Goal: Information Seeking & Learning: Find specific fact

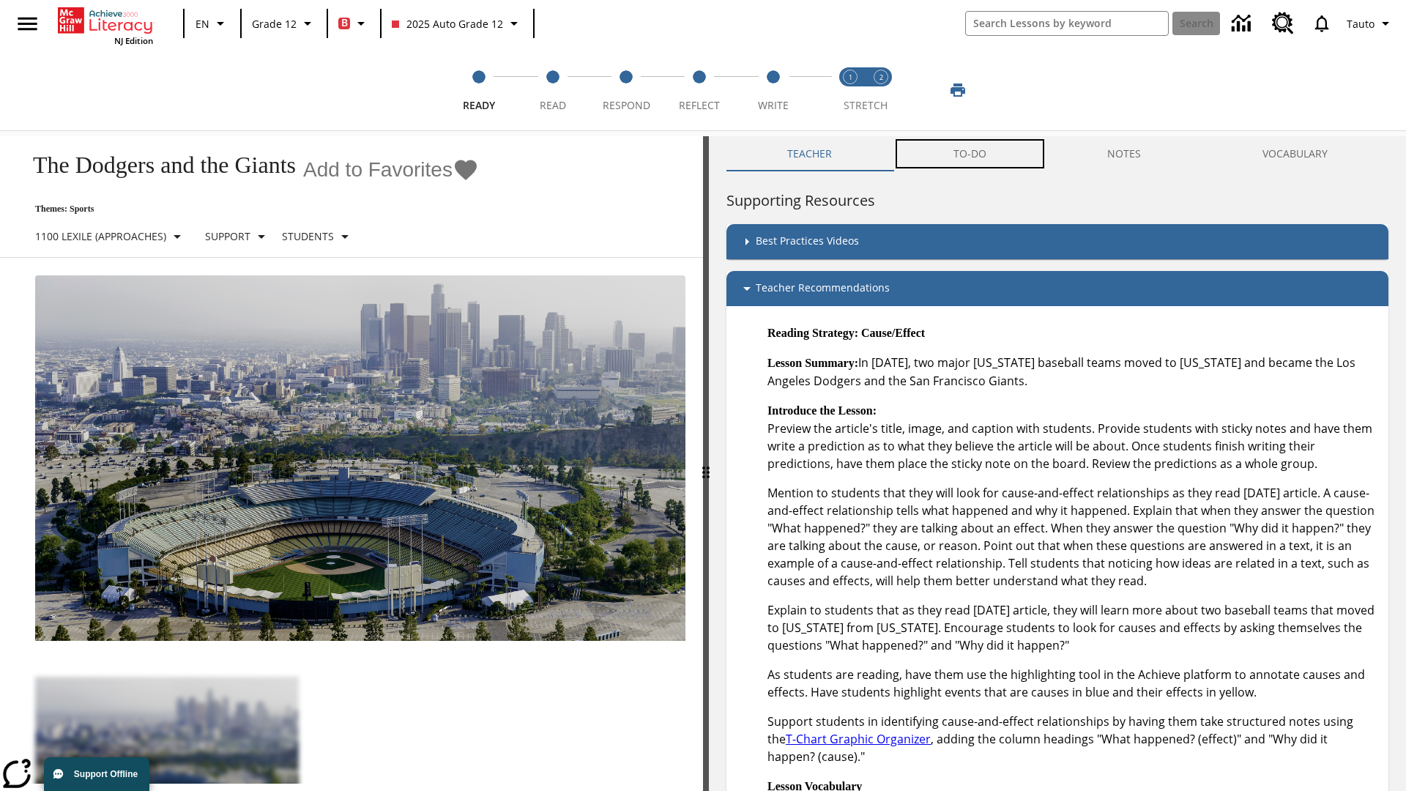
click at [970, 154] on button "TO-DO" at bounding box center [970, 153] width 155 height 35
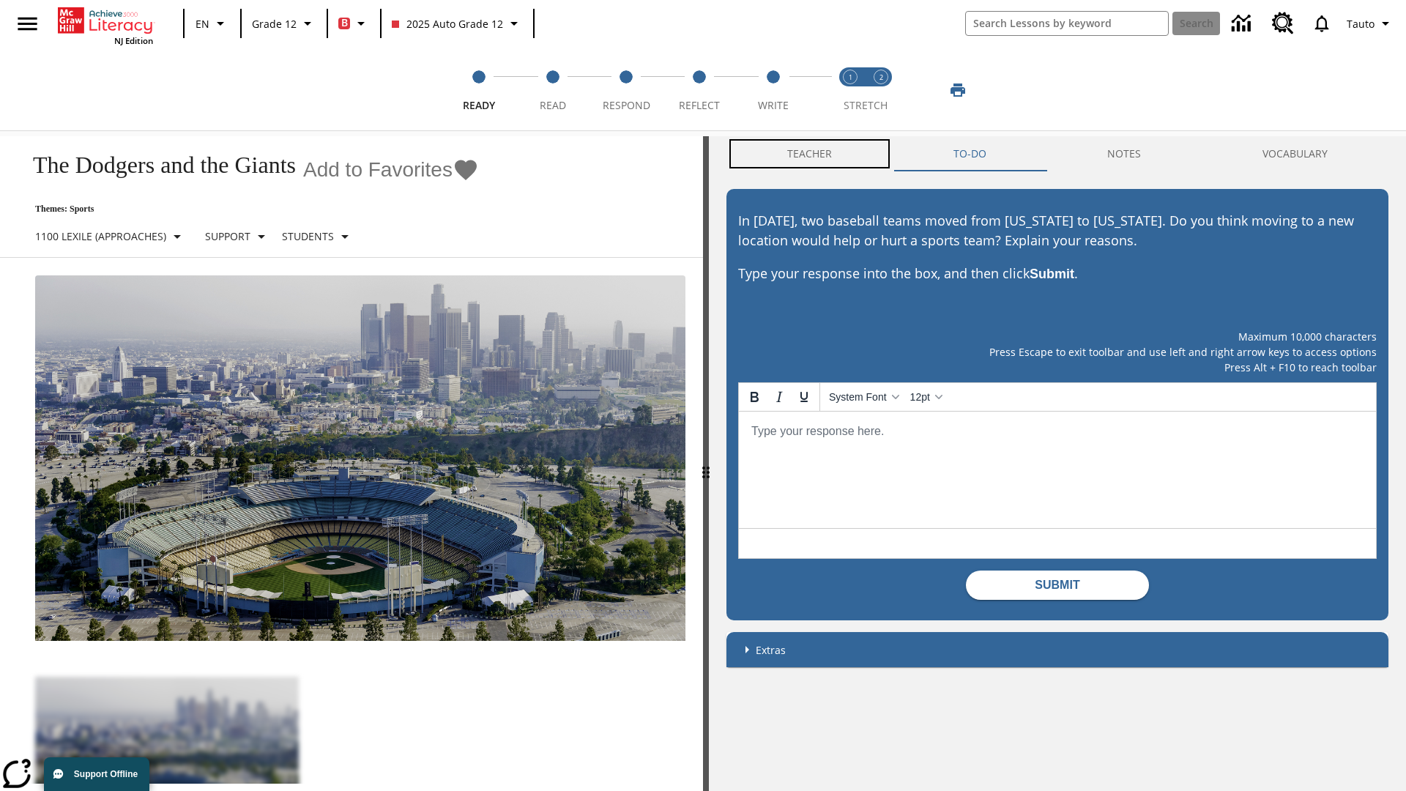
scroll to position [1, 0]
click at [810, 154] on button "Teacher" at bounding box center [810, 153] width 166 height 35
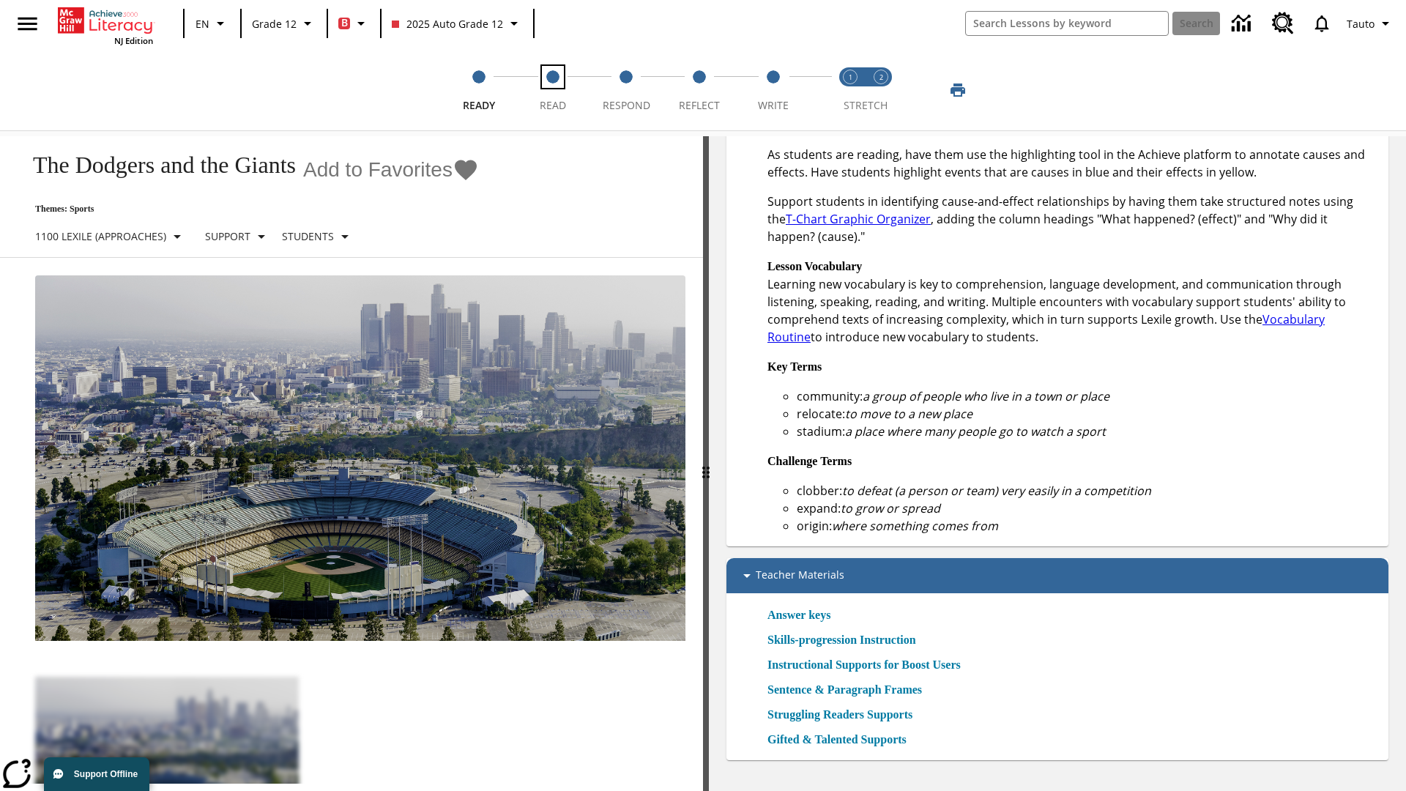
click at [552, 90] on span "Read" at bounding box center [553, 99] width 26 height 26
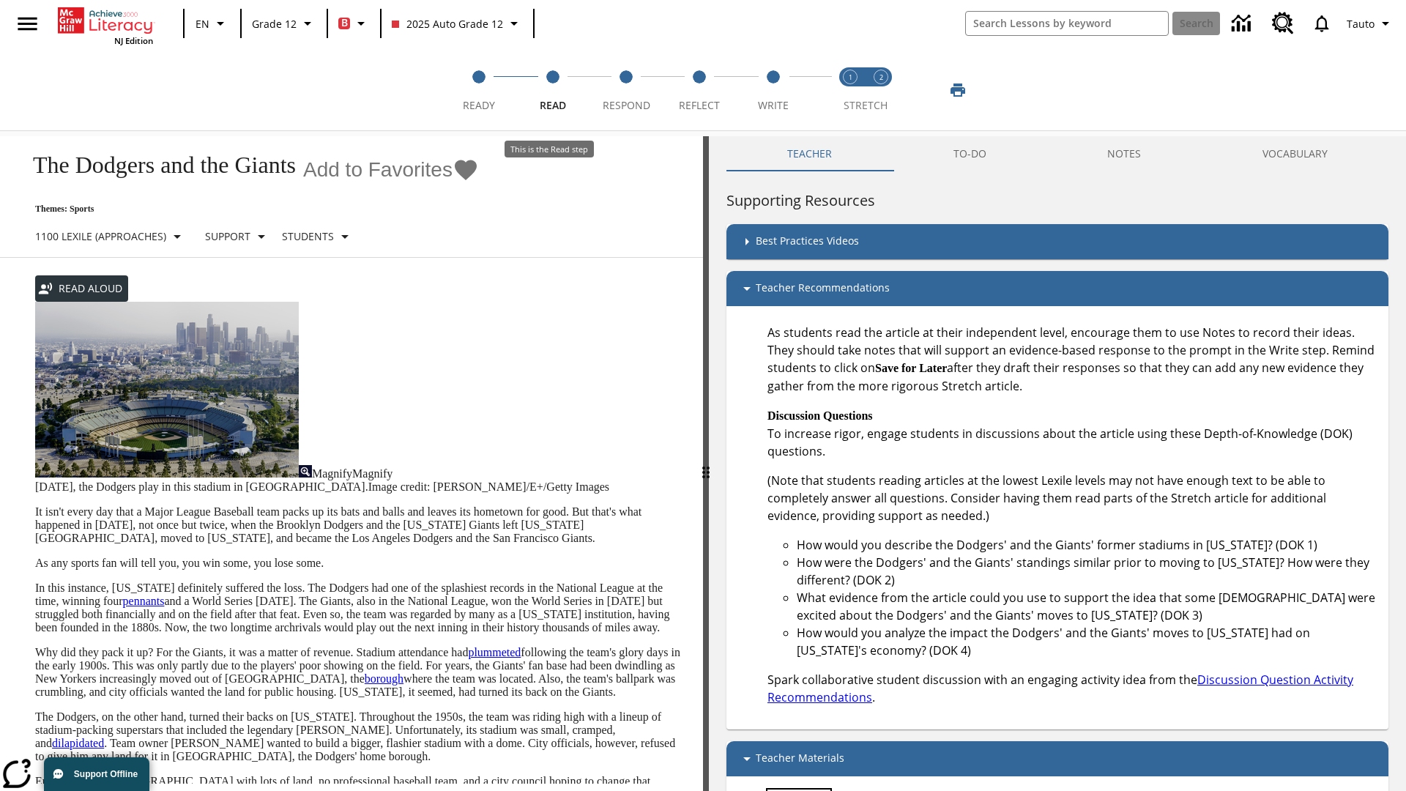
click at [804, 790] on link "Answer keys" at bounding box center [799, 799] width 63 height 18
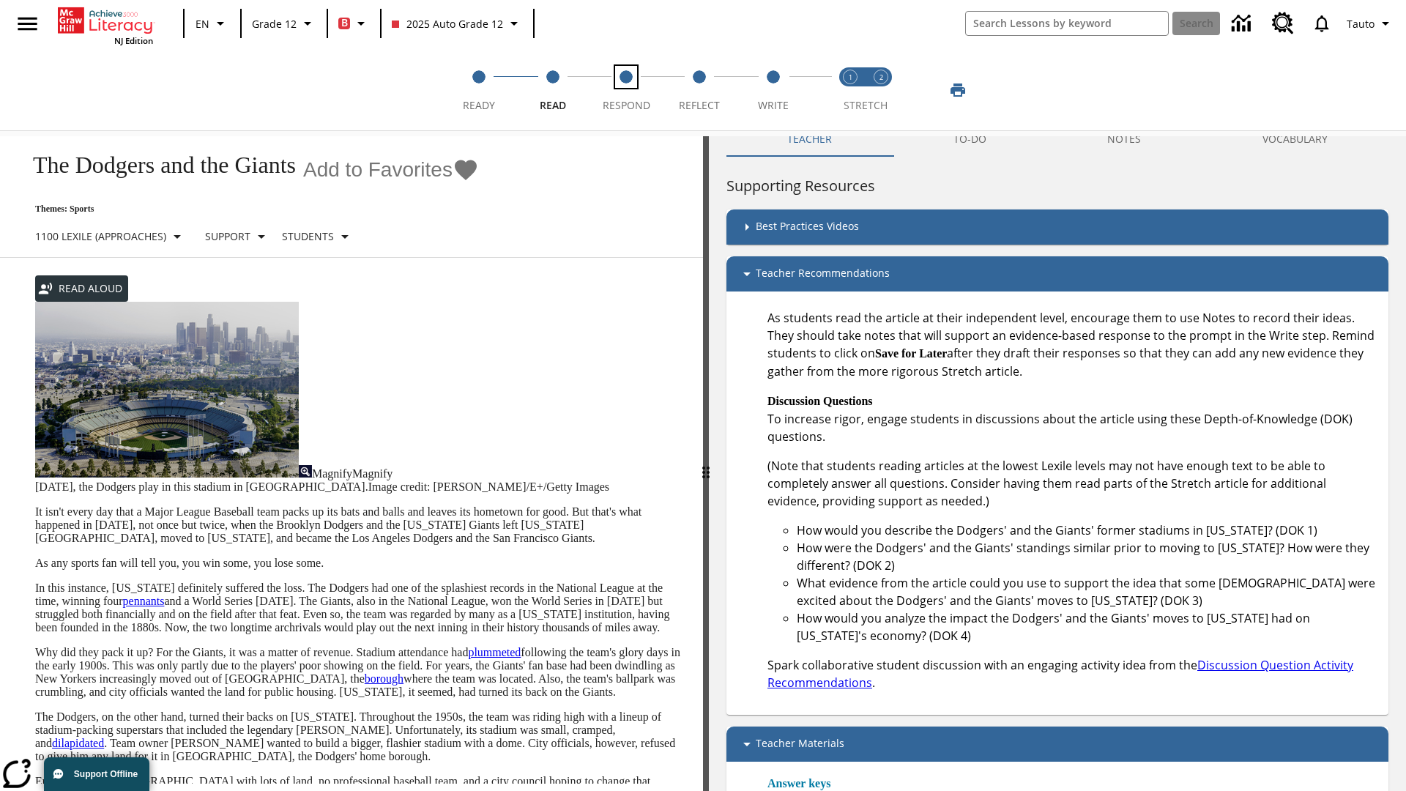
click at [626, 90] on span "Respond" at bounding box center [627, 99] width 48 height 26
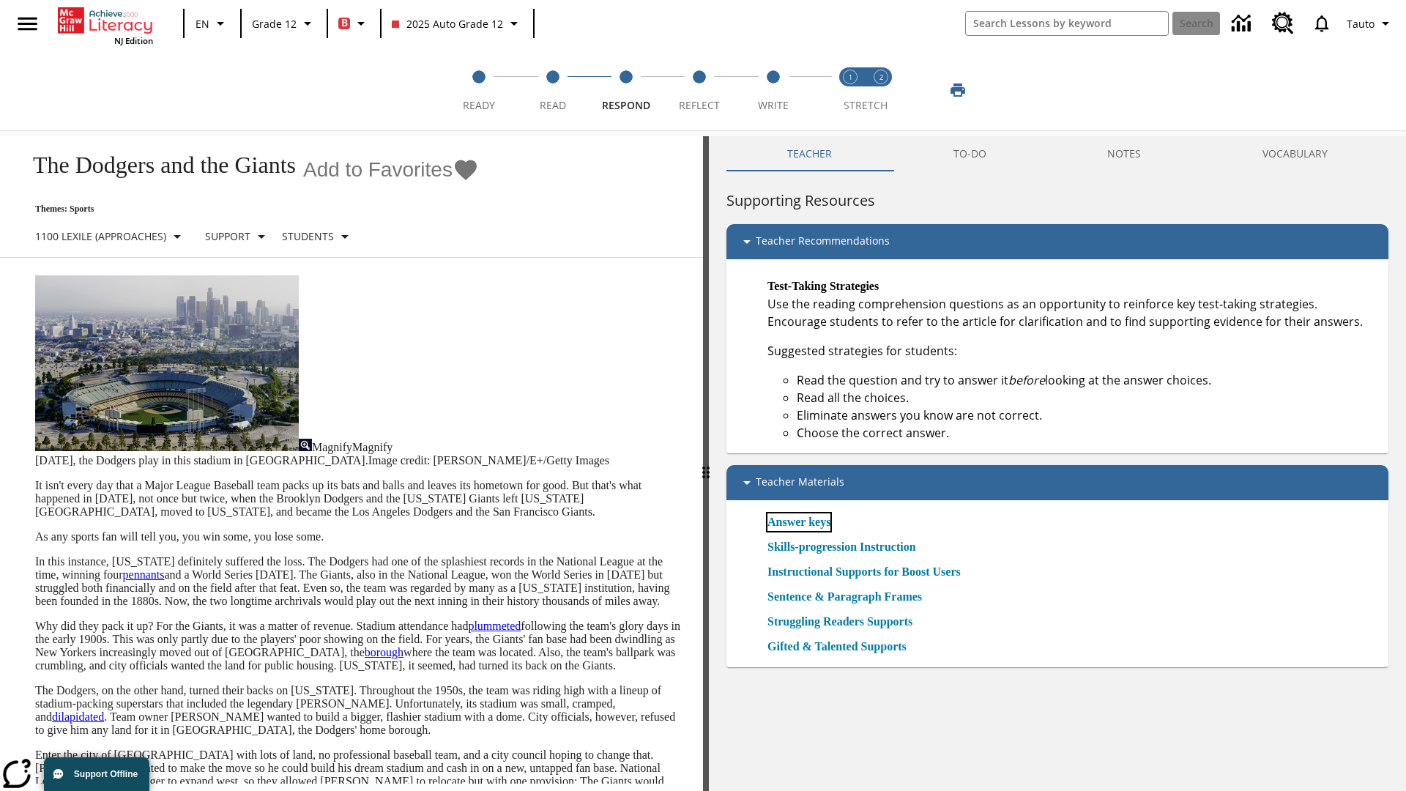
click at [804, 521] on link "Answer keys" at bounding box center [799, 522] width 63 height 18
